Goal: Find specific page/section: Locate item on page

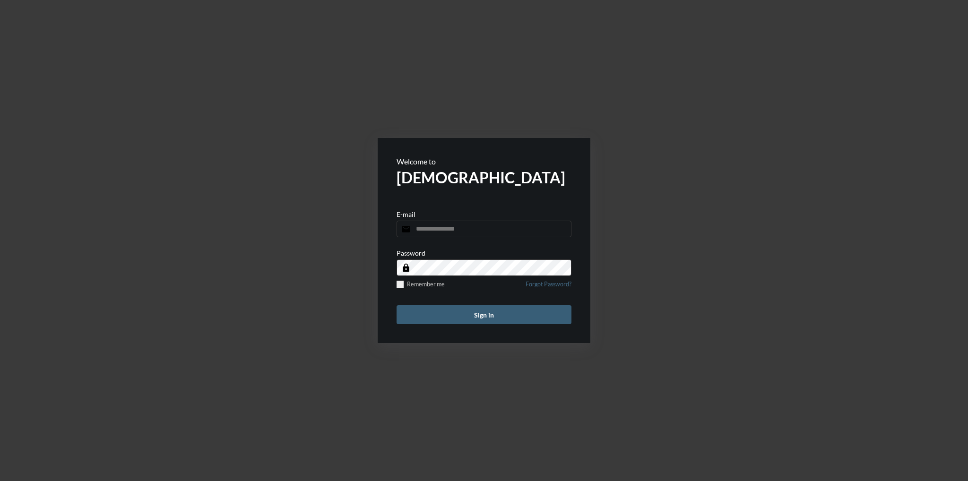
click at [441, 229] on input "email" at bounding box center [484, 229] width 175 height 17
type input "**********"
click at [397, 305] on button "Sign in" at bounding box center [484, 314] width 175 height 19
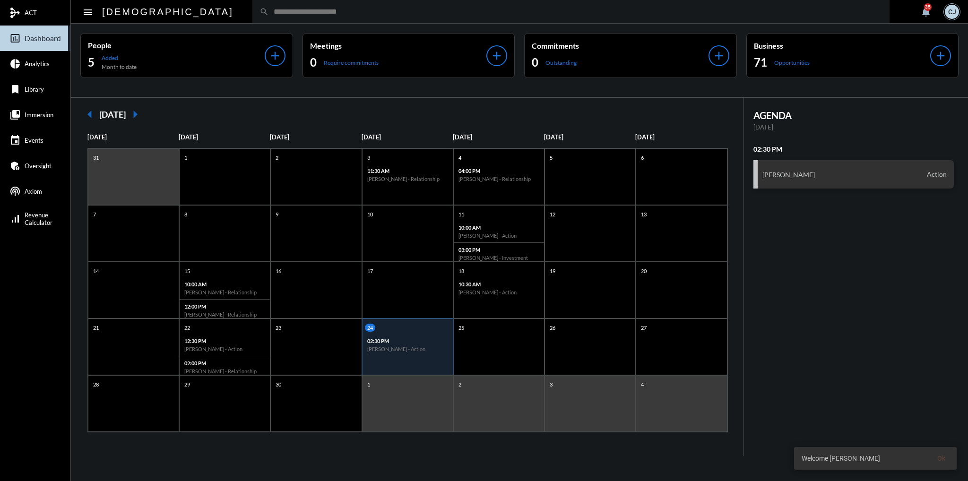
click at [269, 12] on input "text" at bounding box center [576, 12] width 614 height 8
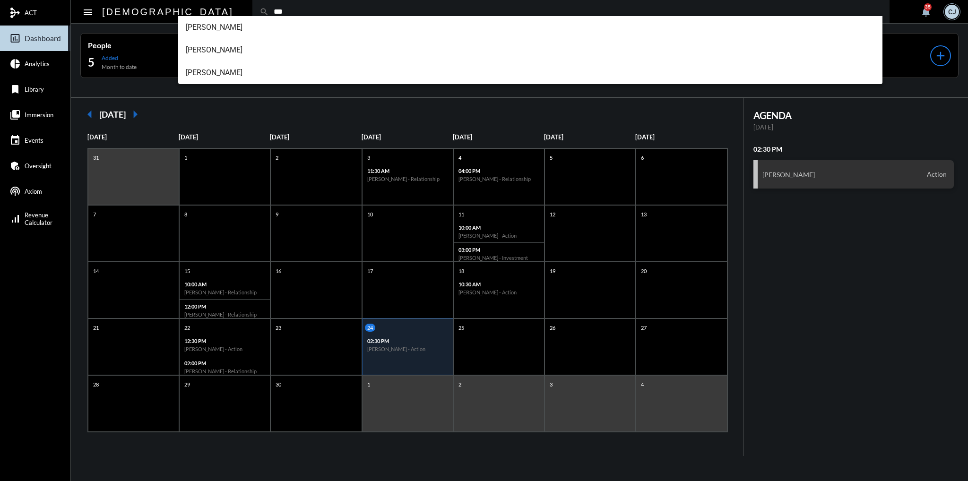
type input "***"
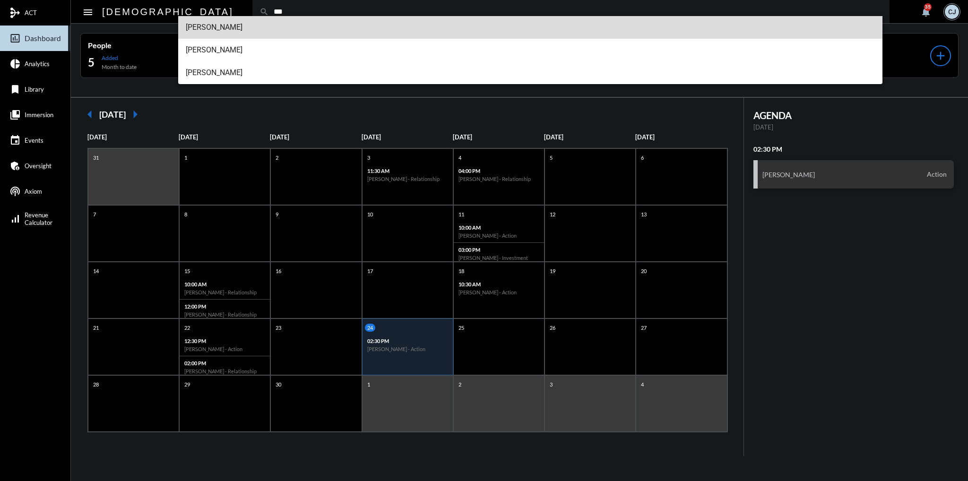
click at [212, 31] on span "Joe Llano" at bounding box center [531, 27] width 690 height 23
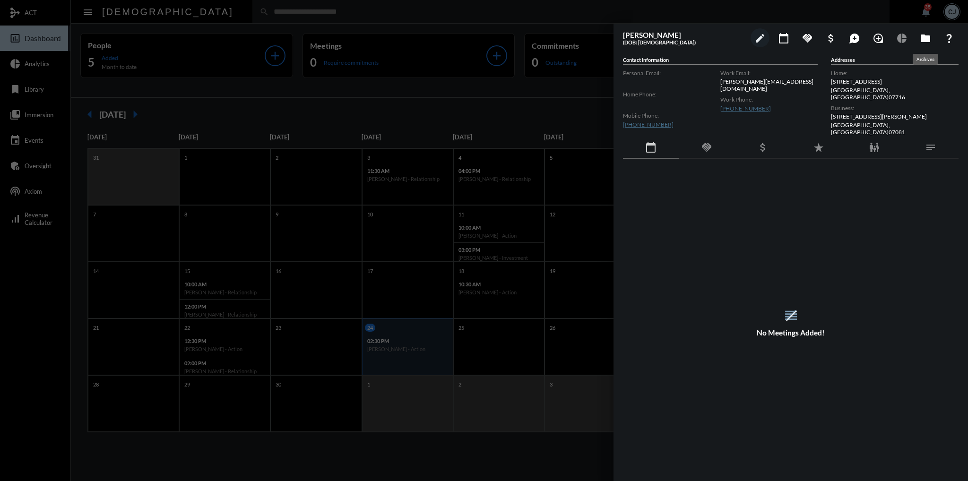
click at [927, 36] on mat-icon "folder" at bounding box center [925, 38] width 11 height 11
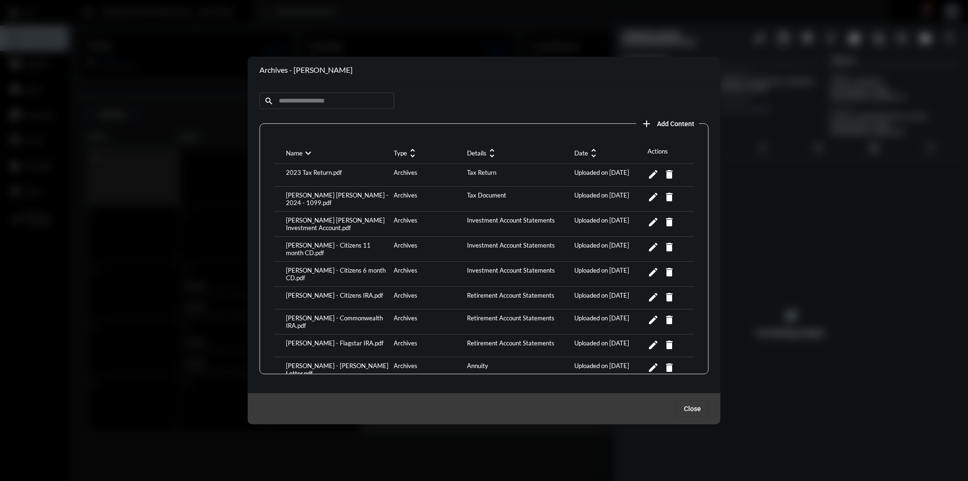
click at [354, 243] on div "Joe Llano - Citizens 11 month CD.pdf" at bounding box center [338, 249] width 108 height 15
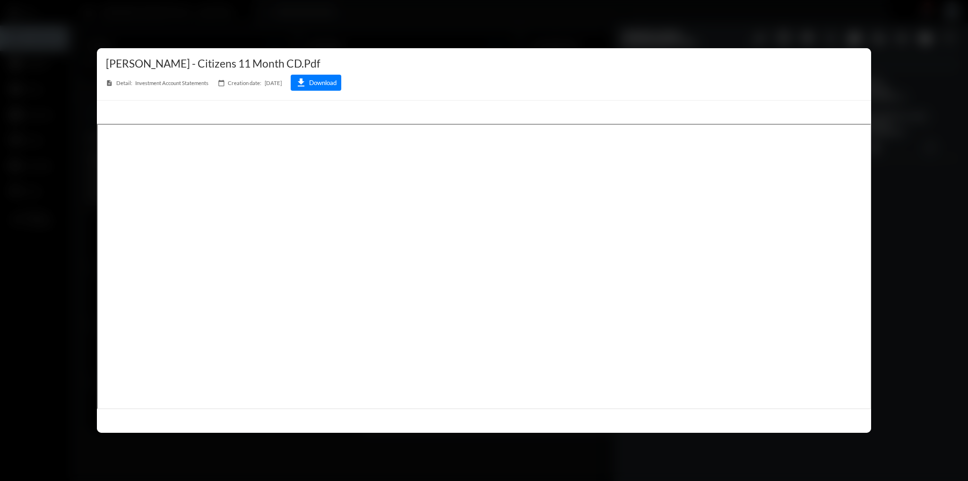
click at [911, 195] on div at bounding box center [484, 240] width 968 height 481
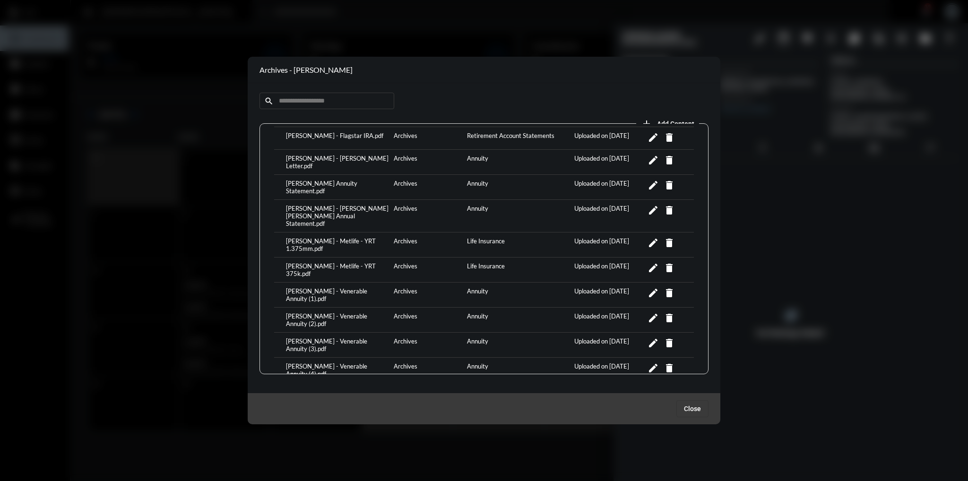
scroll to position [237, 0]
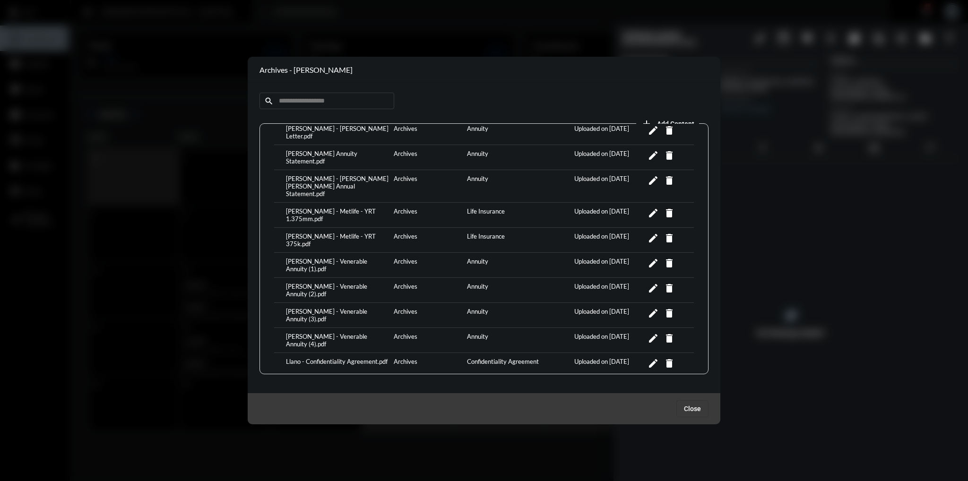
click at [110, 243] on div at bounding box center [484, 240] width 968 height 481
click at [697, 409] on span "Close" at bounding box center [692, 409] width 17 height 8
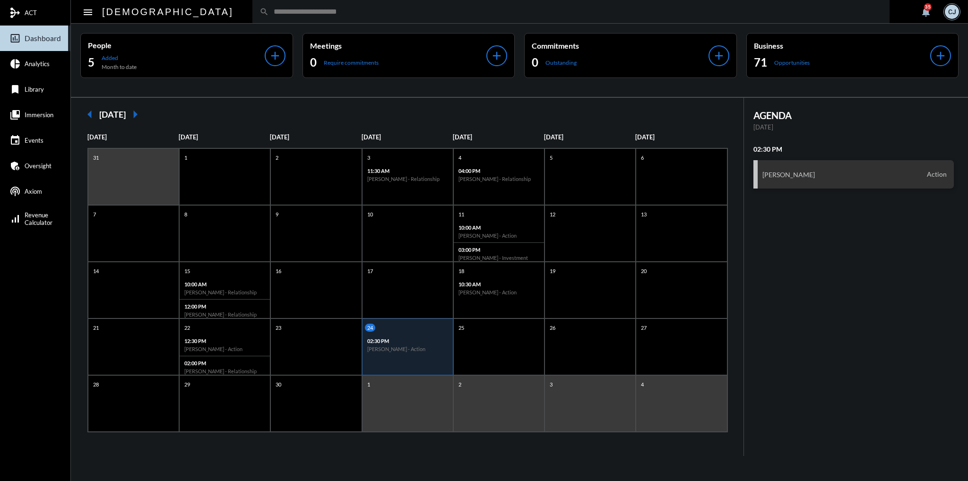
click at [269, 8] on input "text" at bounding box center [576, 12] width 614 height 8
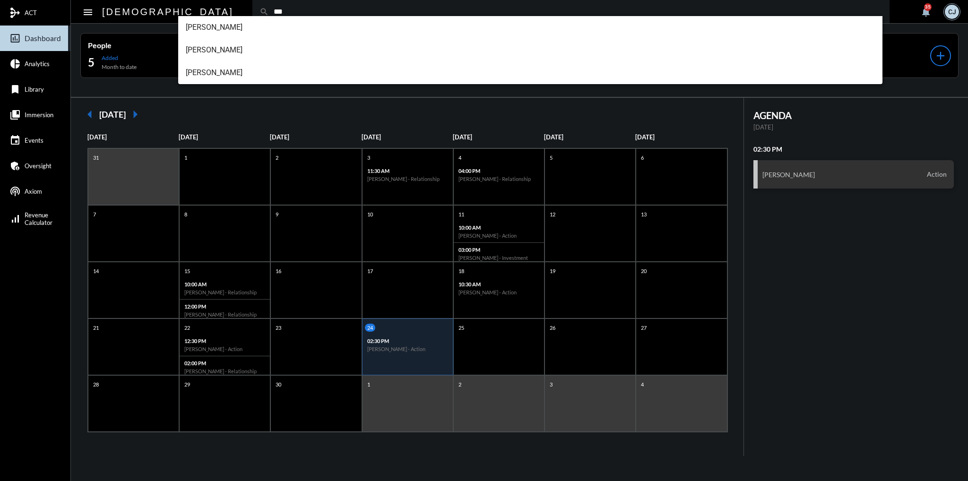
type input "***"
click at [213, 25] on span "[PERSON_NAME]" at bounding box center [531, 27] width 690 height 23
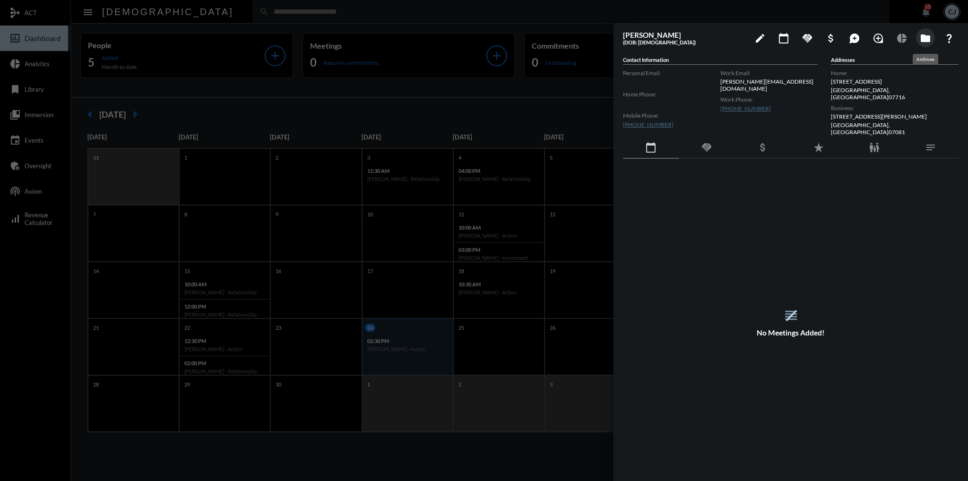
click at [927, 41] on mat-icon "folder" at bounding box center [925, 38] width 11 height 11
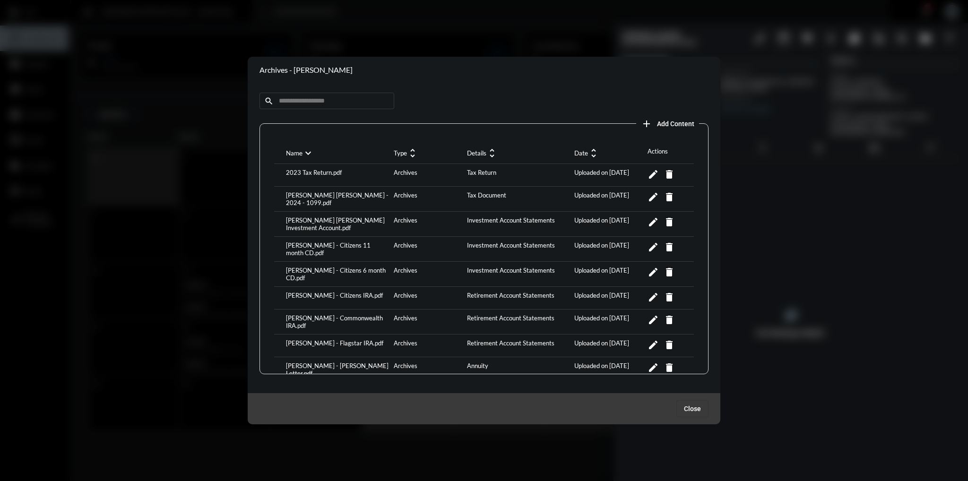
click at [342, 292] on div "[PERSON_NAME] - Citizens IRA.pdf" at bounding box center [338, 298] width 108 height 13
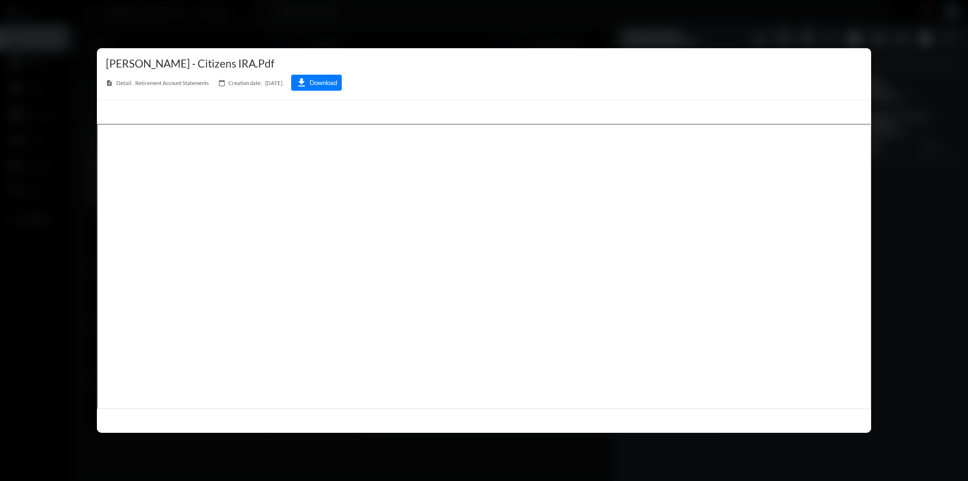
click at [953, 58] on div at bounding box center [484, 240] width 968 height 481
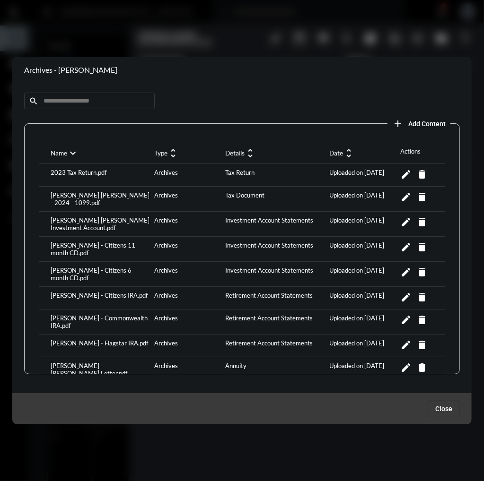
click at [397, 35] on div at bounding box center [242, 240] width 484 height 481
click at [444, 405] on span "Close" at bounding box center [443, 409] width 17 height 8
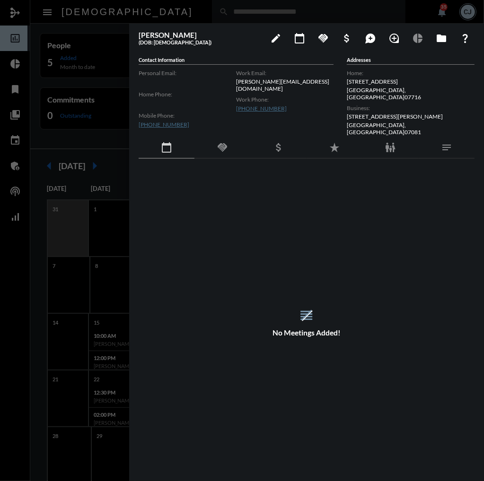
click at [10, 121] on div at bounding box center [242, 240] width 484 height 481
